Goal: Task Accomplishment & Management: Manage account settings

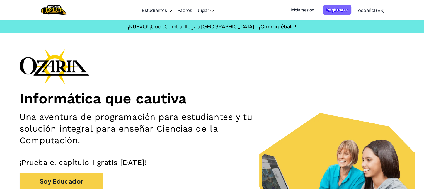
click at [309, 8] on span "Iniciar sesión" at bounding box center [303, 10] width 30 height 10
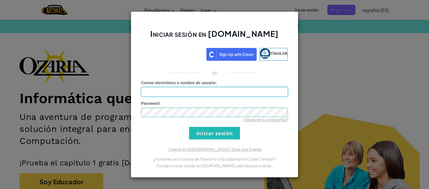
click at [222, 96] on input "Correo electrónico o nombre de usuario :" at bounding box center [214, 91] width 147 height 9
type input "[EMAIL_ADDRESS][DOMAIN_NAME]"
click at [205, 132] on input "Iniciar sesión" at bounding box center [214, 133] width 51 height 13
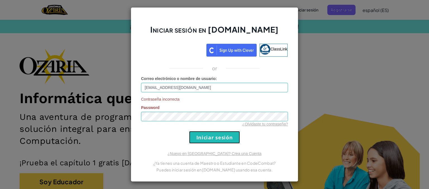
click at [206, 138] on input "Iniciar sesión" at bounding box center [214, 137] width 51 height 13
